Goal: Transaction & Acquisition: Purchase product/service

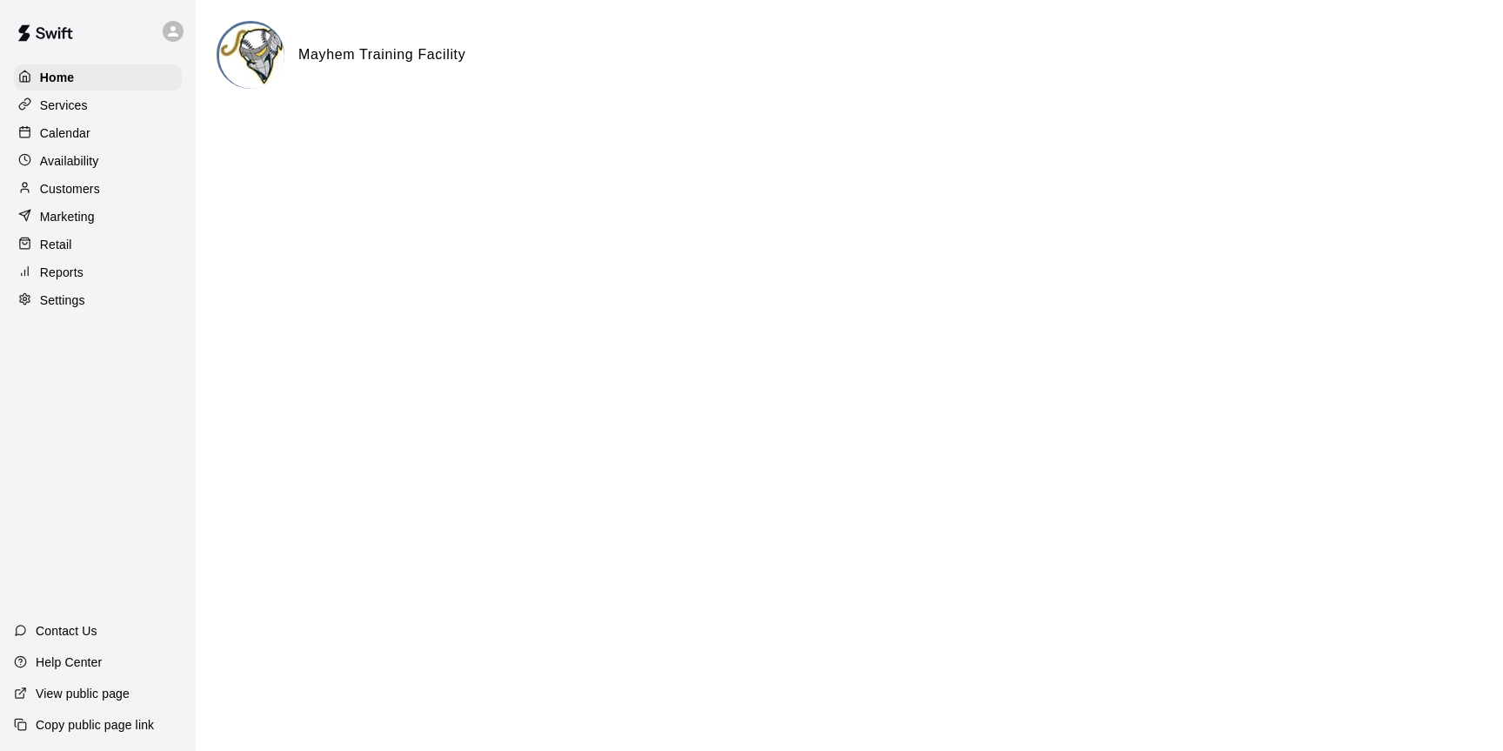
click at [64, 124] on div "Calendar" at bounding box center [98, 133] width 168 height 26
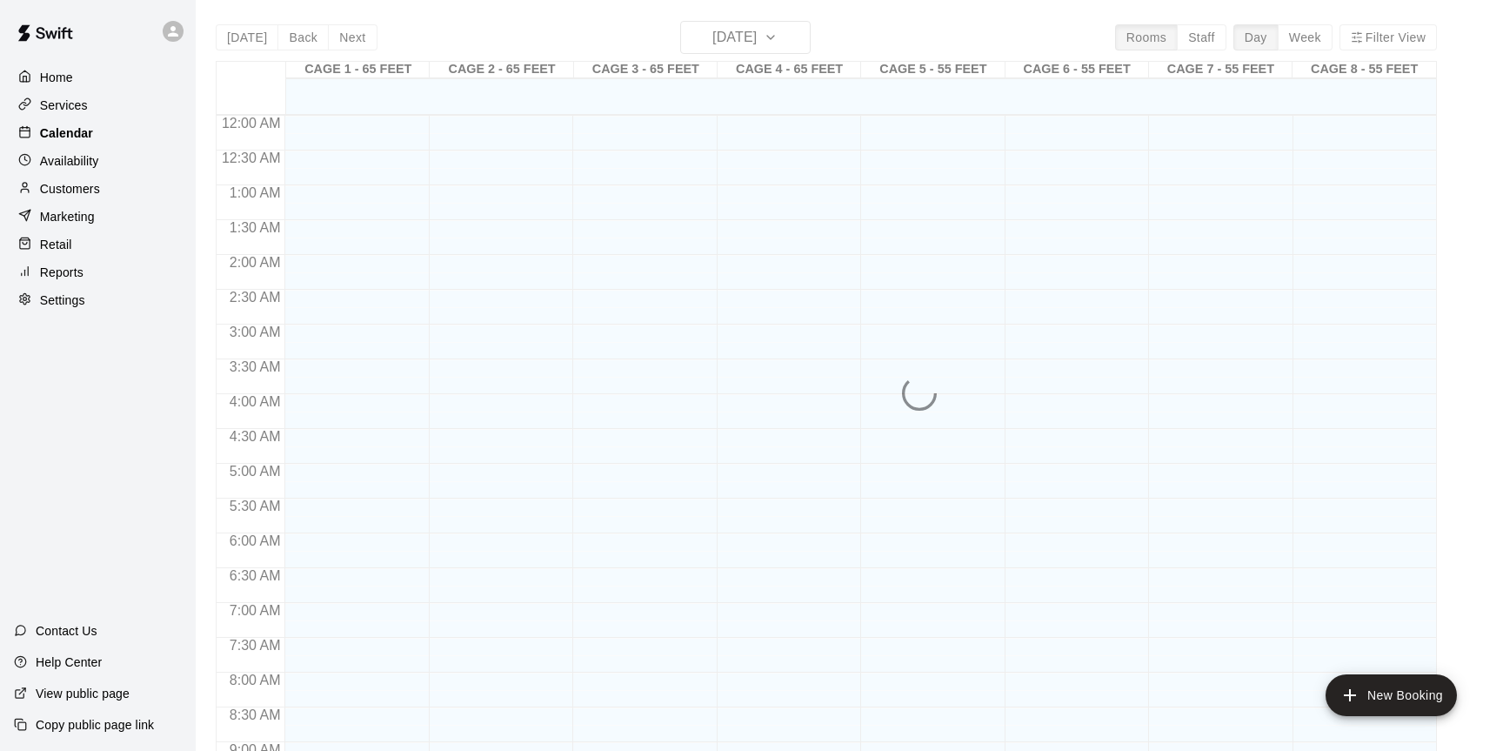
scroll to position [964, 0]
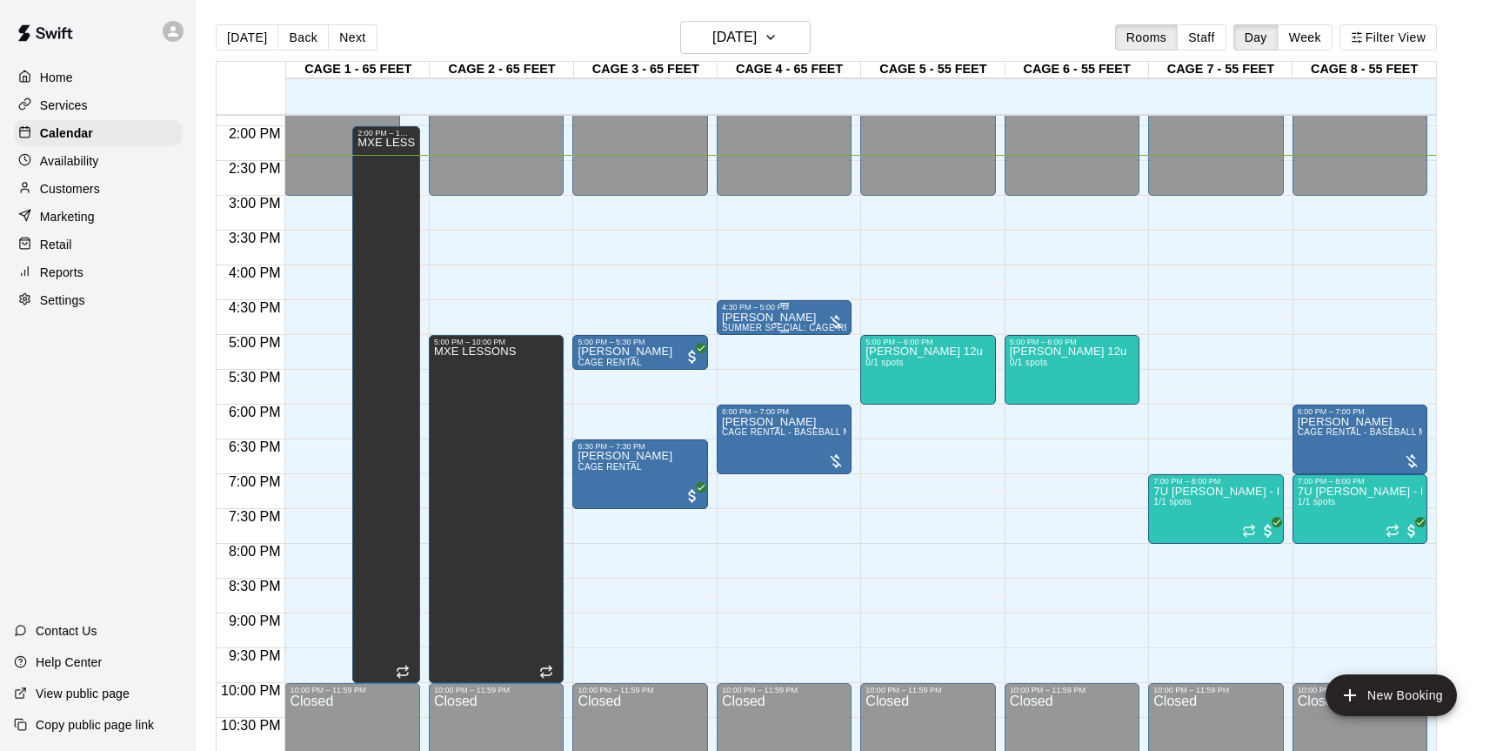
click at [748, 317] on p "[PERSON_NAME]" at bounding box center [784, 317] width 124 height 0
click at [737, 381] on img "edit" at bounding box center [740, 377] width 20 height 20
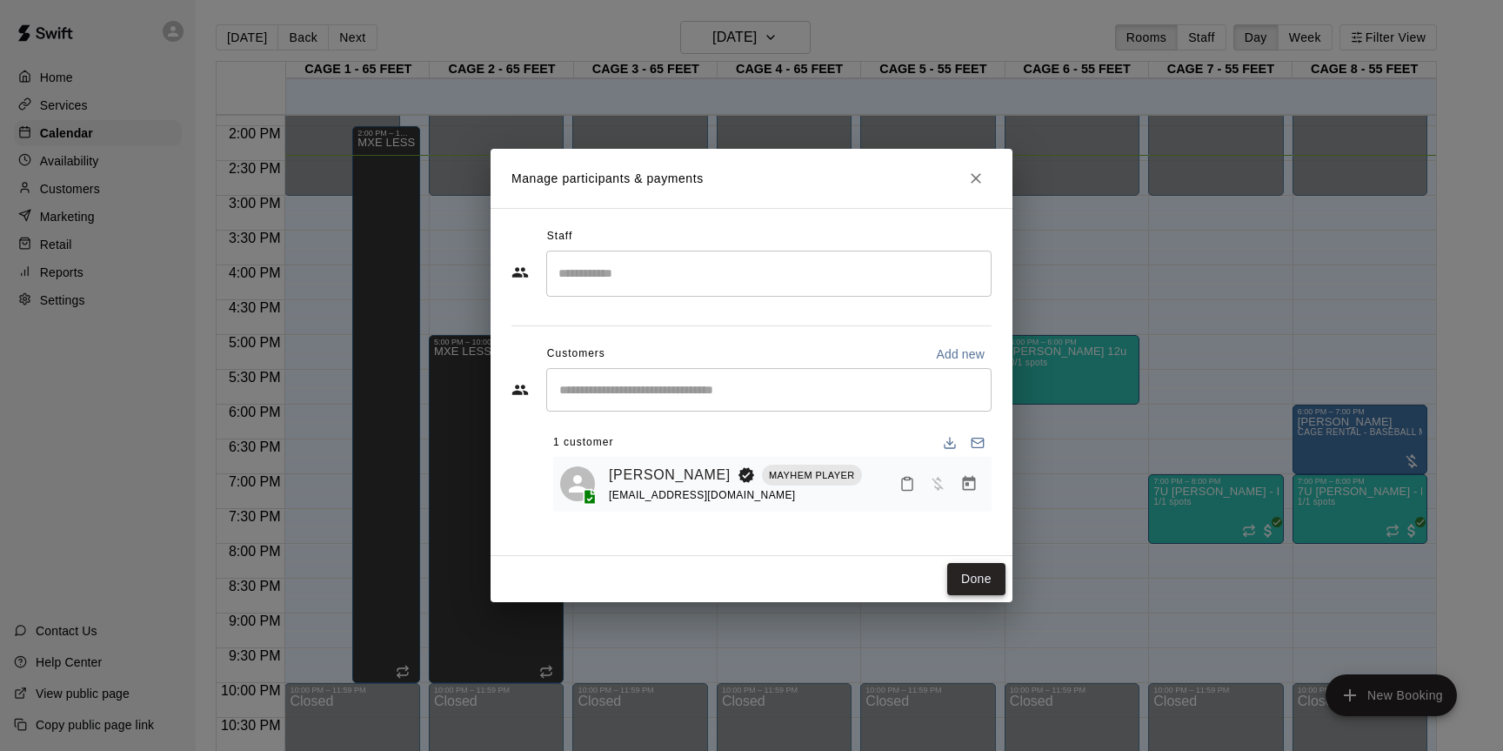
click at [955, 584] on button "Done" at bounding box center [976, 579] width 58 height 32
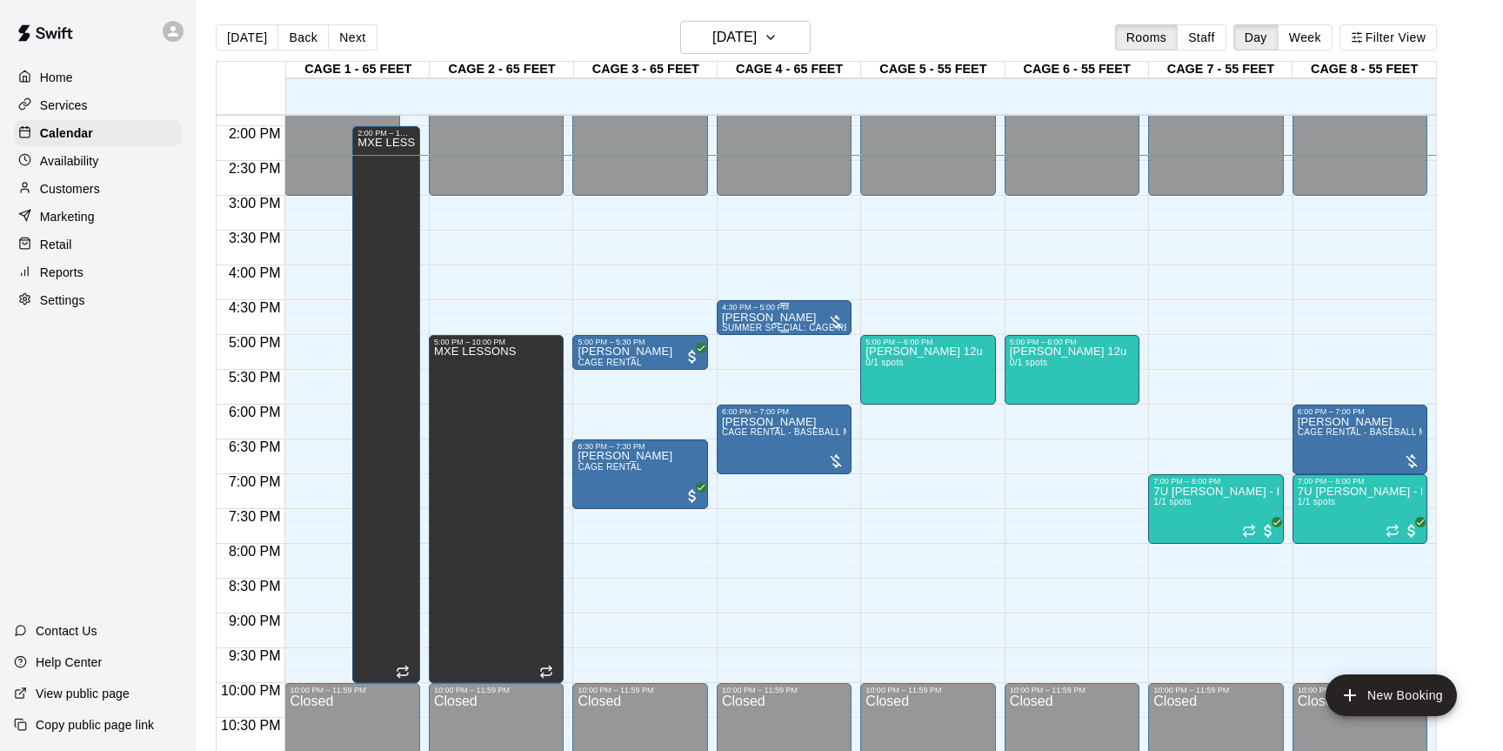
click at [796, 327] on span "SUMMER SPECIAL: CAGE RENTAL + BASEBALL MACHINE" at bounding box center [848, 328] width 253 height 10
click at [747, 380] on img "edit" at bounding box center [740, 383] width 20 height 20
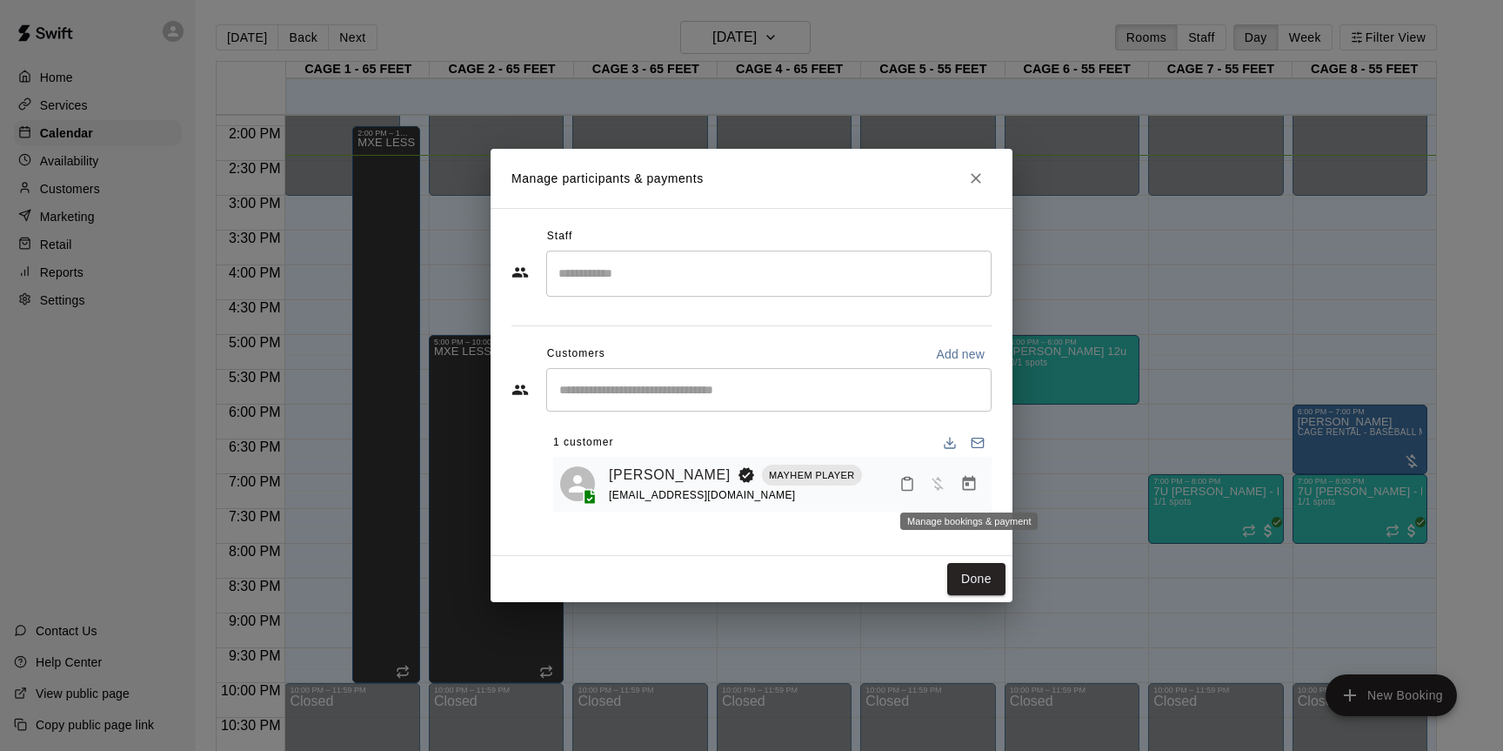
click at [965, 481] on icon "Manage bookings & payment" at bounding box center [969, 483] width 13 height 15
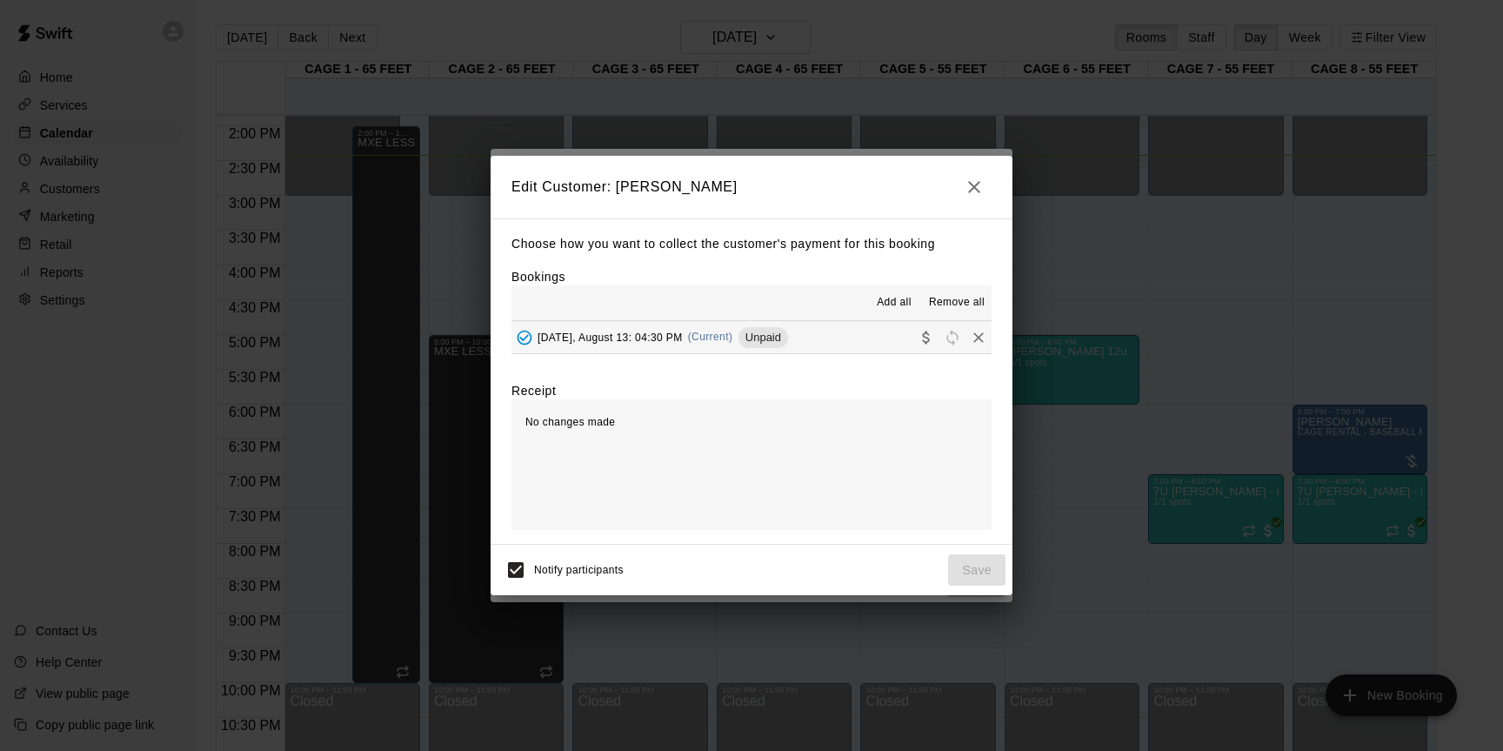
click at [788, 335] on span "Unpaid" at bounding box center [763, 337] width 50 height 13
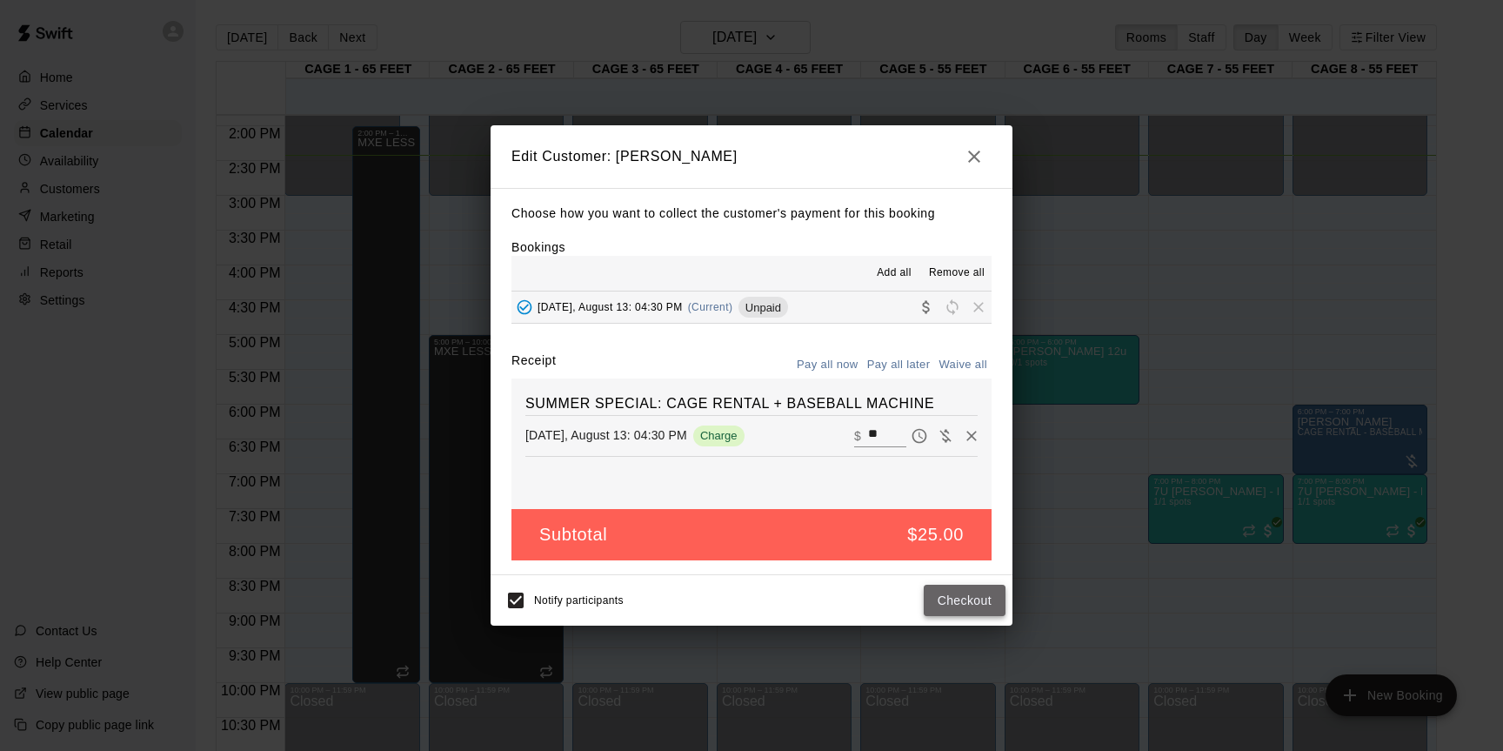
click at [940, 588] on button "Checkout" at bounding box center [965, 600] width 82 height 32
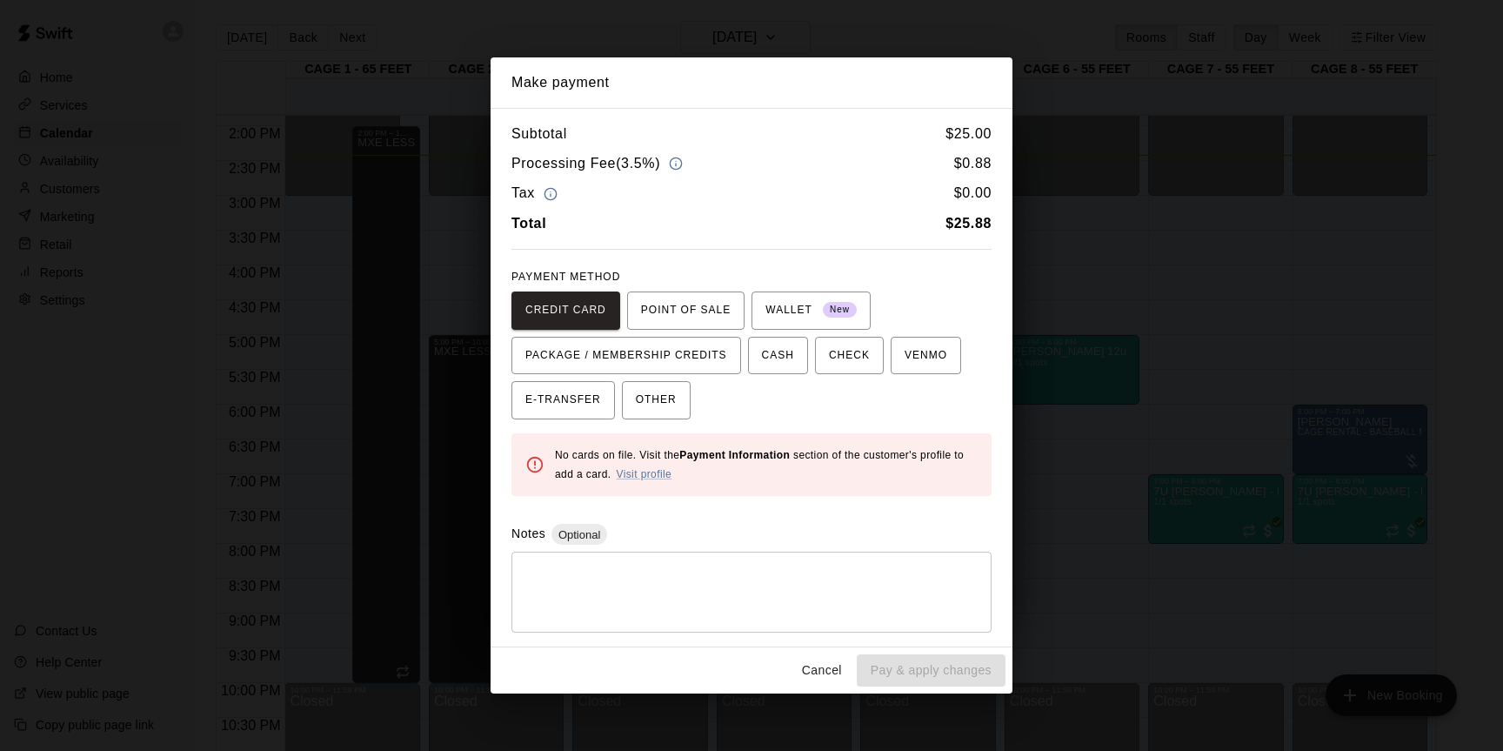
click at [1139, 277] on div "Make payment Subtotal $ 25.00 Processing Fee ( 3.5% ) $ 0.88 Tax $ 0.00 Total $…" at bounding box center [751, 375] width 1503 height 751
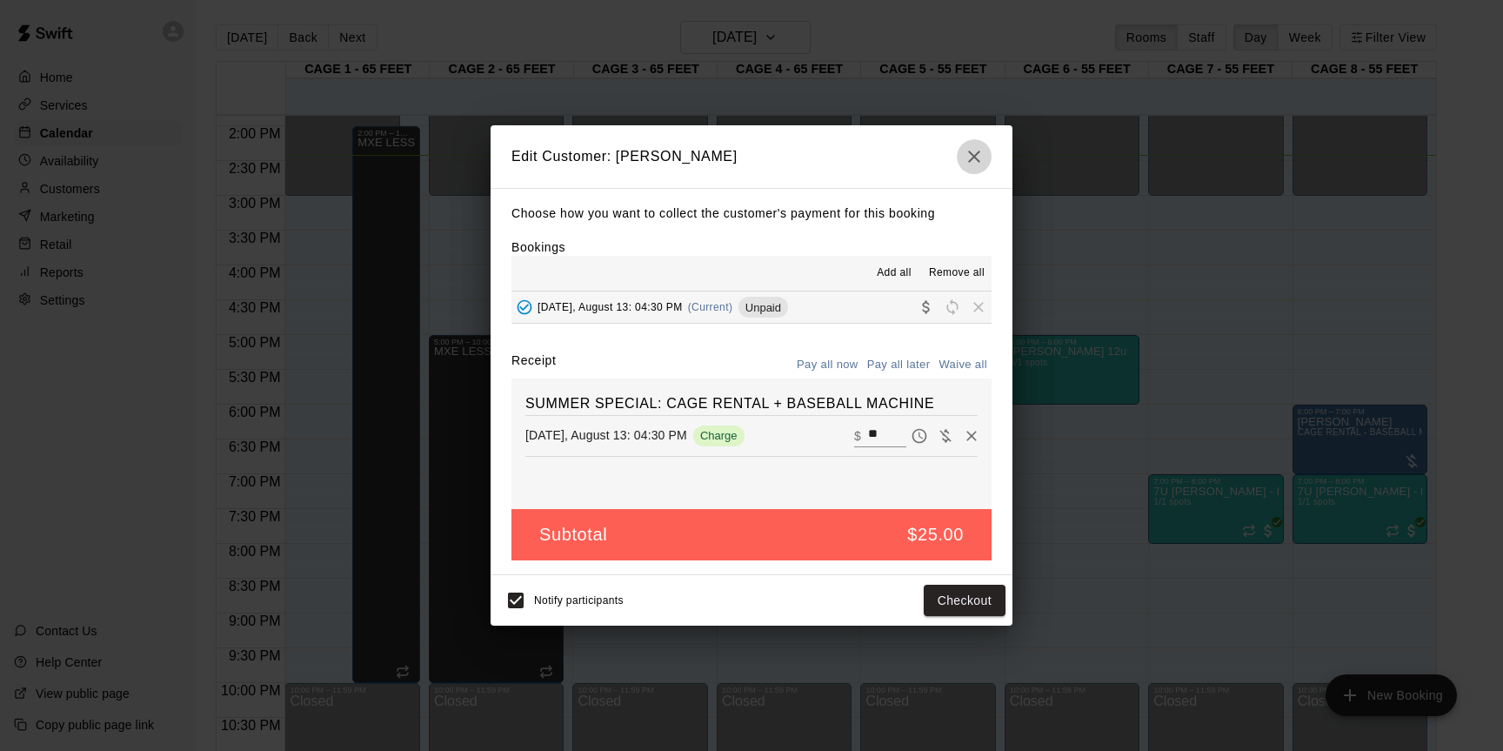
click at [967, 159] on icon "button" at bounding box center [974, 156] width 21 height 21
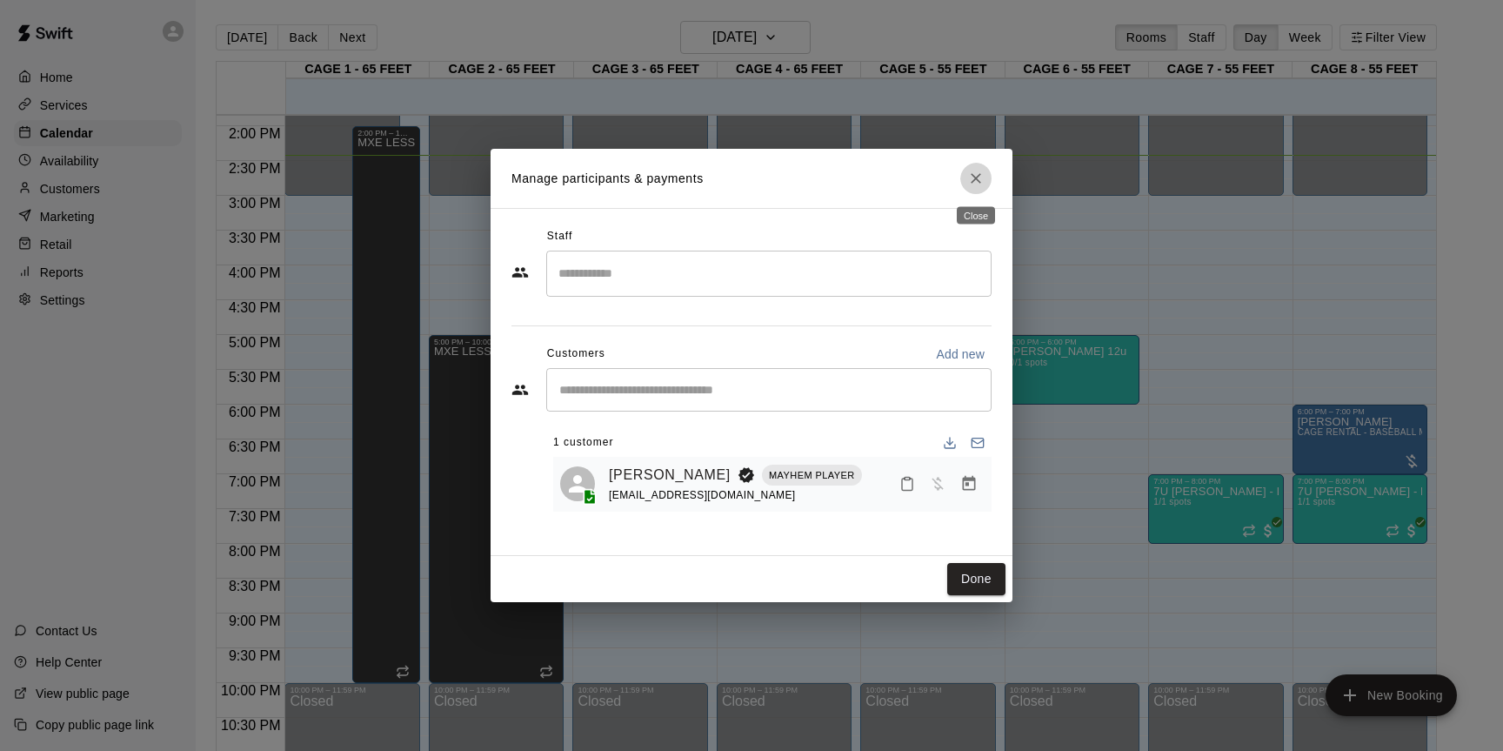
click at [973, 176] on icon "Close" at bounding box center [976, 178] width 10 height 10
